Goal: Information Seeking & Learning: Learn about a topic

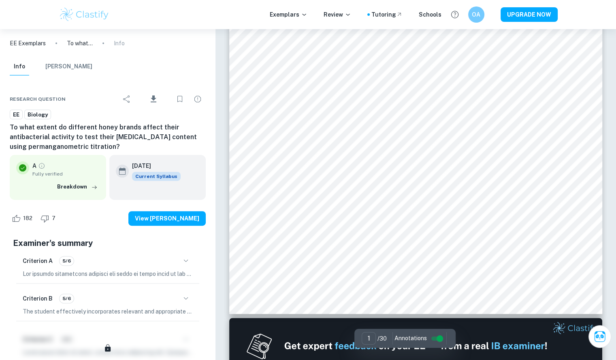
scroll to position [206, 0]
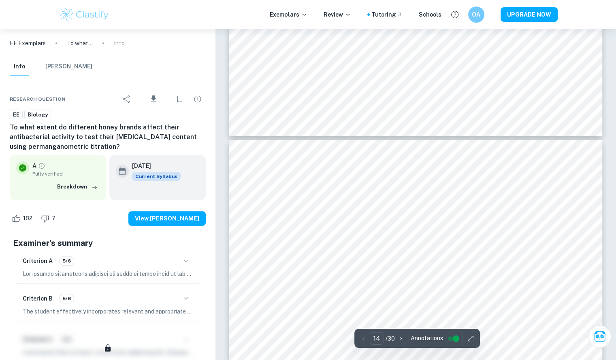
type input "13"
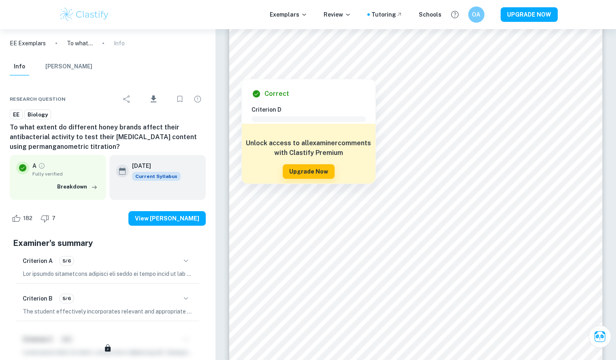
drag, startPoint x: 53, startPoint y: 65, endPoint x: 470, endPoint y: 135, distance: 422.8
click at [53, 65] on button "[PERSON_NAME]" at bounding box center [68, 67] width 47 height 18
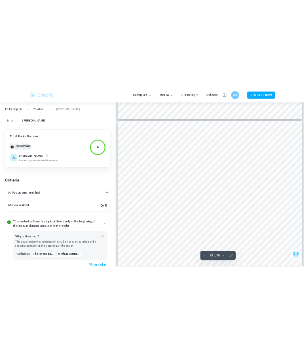
scroll to position [5993, 0]
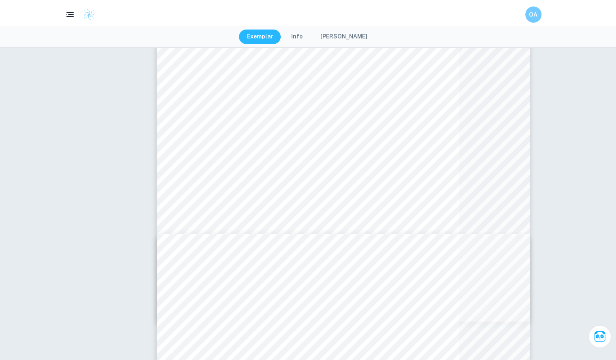
type input "15"
